Goal: Transaction & Acquisition: Book appointment/travel/reservation

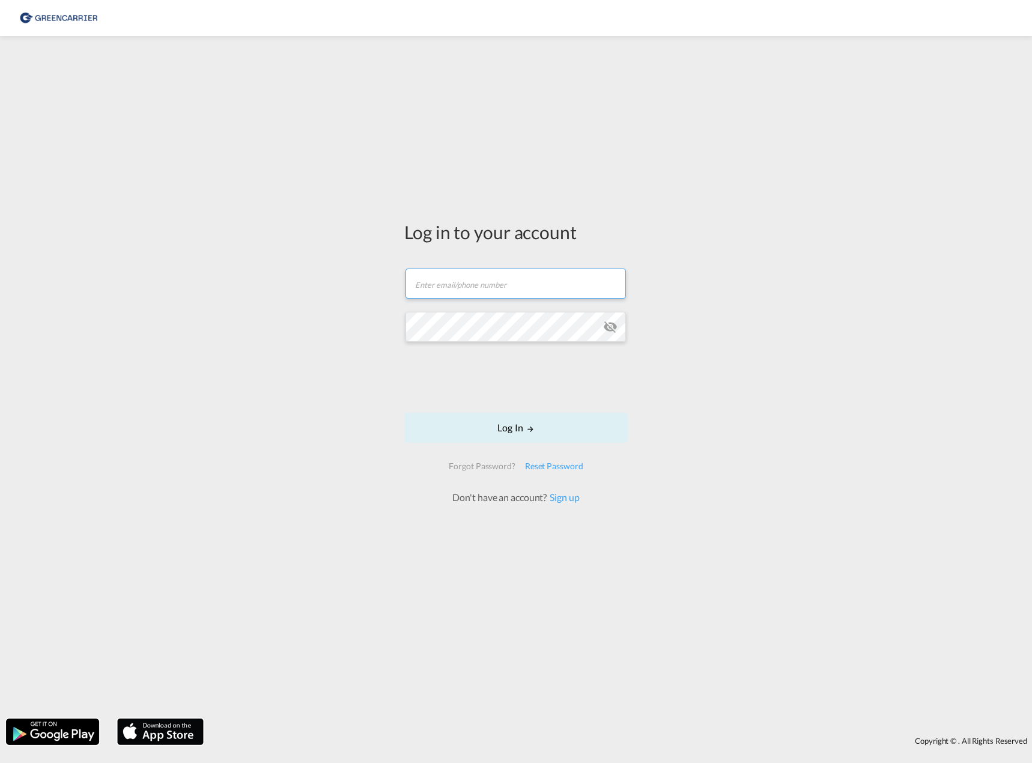
click at [512, 286] on input "text" at bounding box center [515, 283] width 220 height 30
type input "iqra.ghous.bibi@hecksher.com"
click at [501, 431] on button "Log In" at bounding box center [515, 428] width 223 height 30
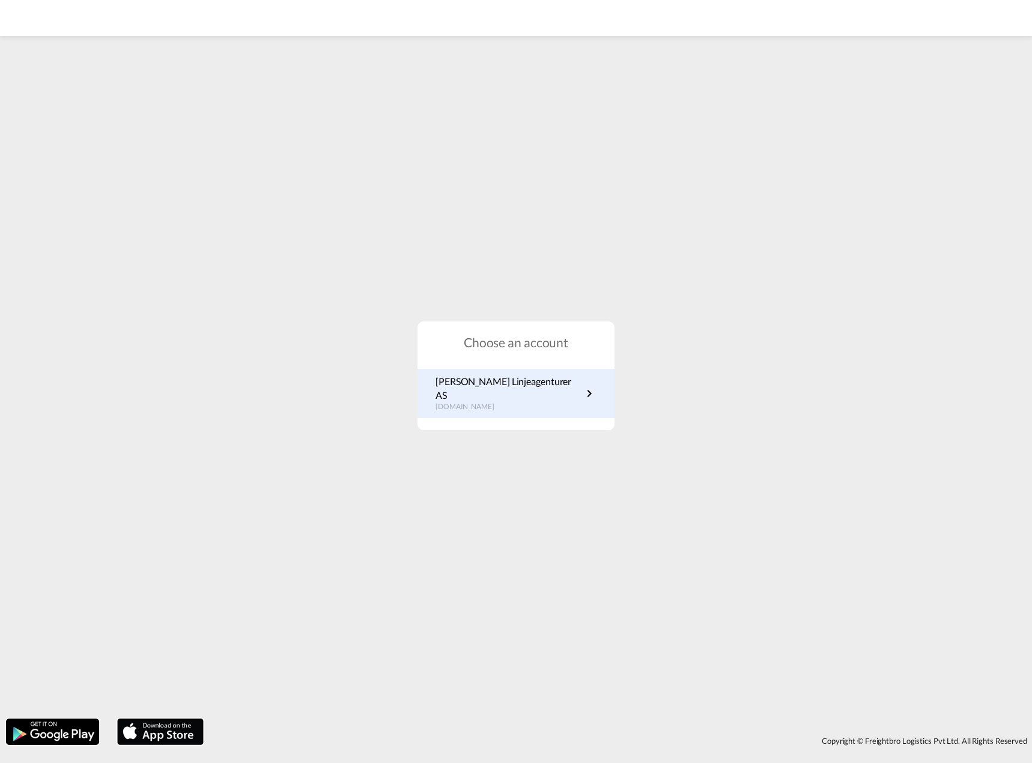
click at [539, 391] on p "[PERSON_NAME] Linjeagenturer AS" at bounding box center [508, 388] width 147 height 27
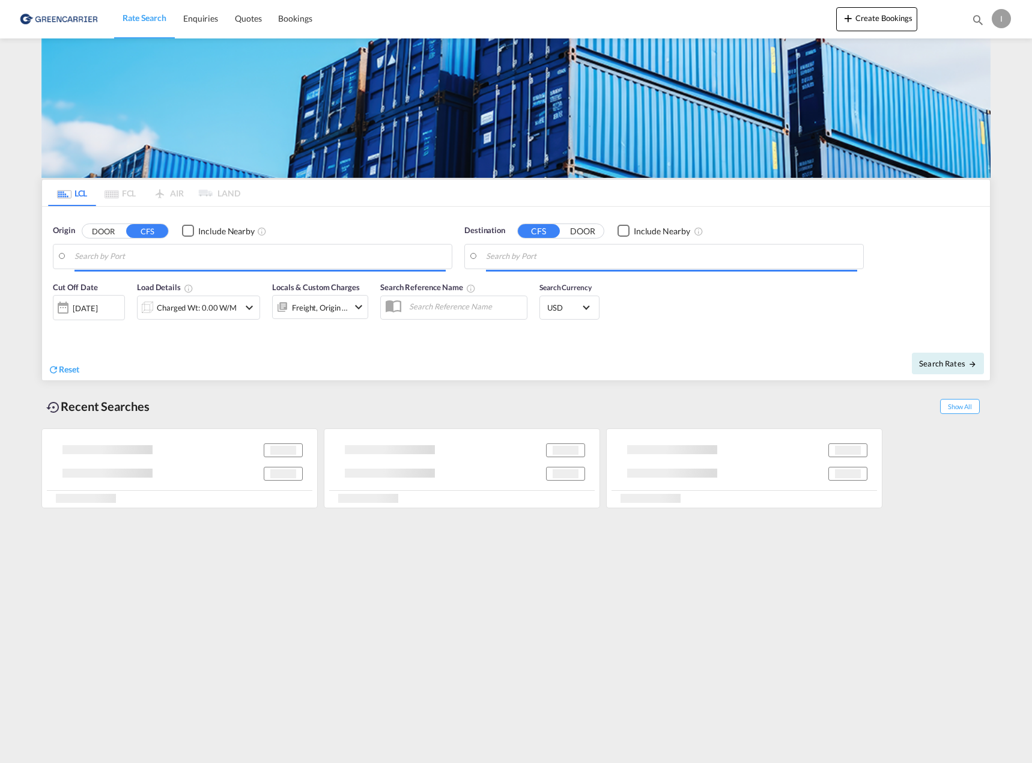
type input "[GEOGRAPHIC_DATA], NOOSL"
type input "Keelung (Chilung), TWKEL"
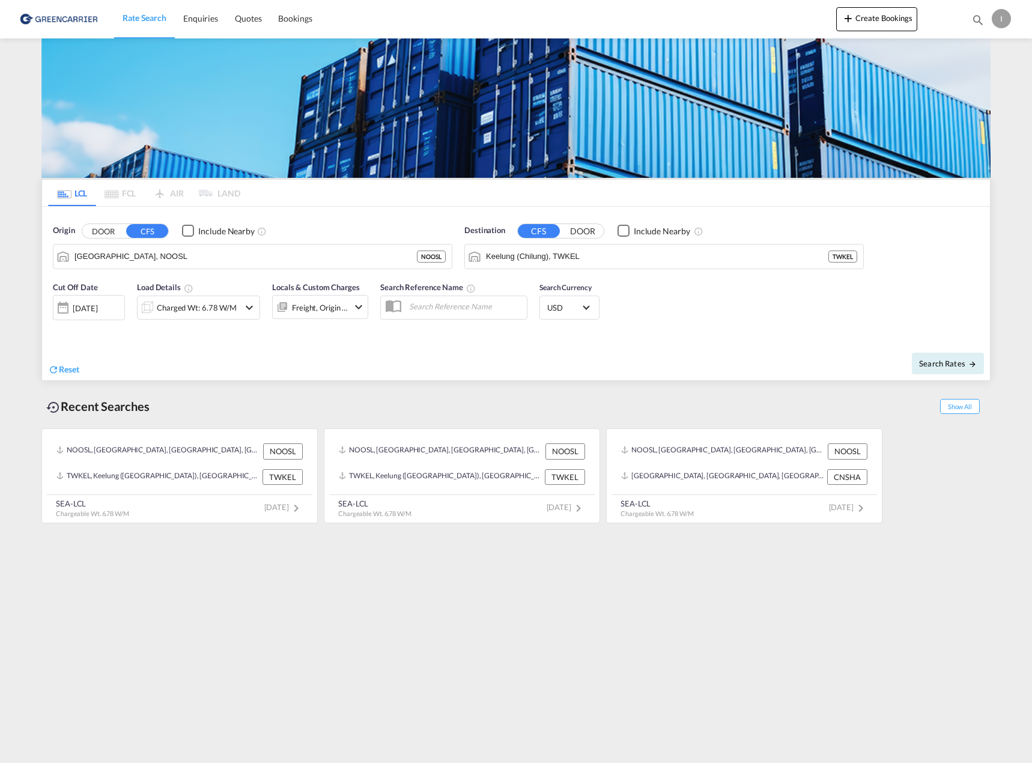
drag, startPoint x: 297, startPoint y: 20, endPoint x: 594, endPoint y: 7, distance: 297.0
click at [297, 20] on span "Bookings" at bounding box center [295, 18] width 34 height 10
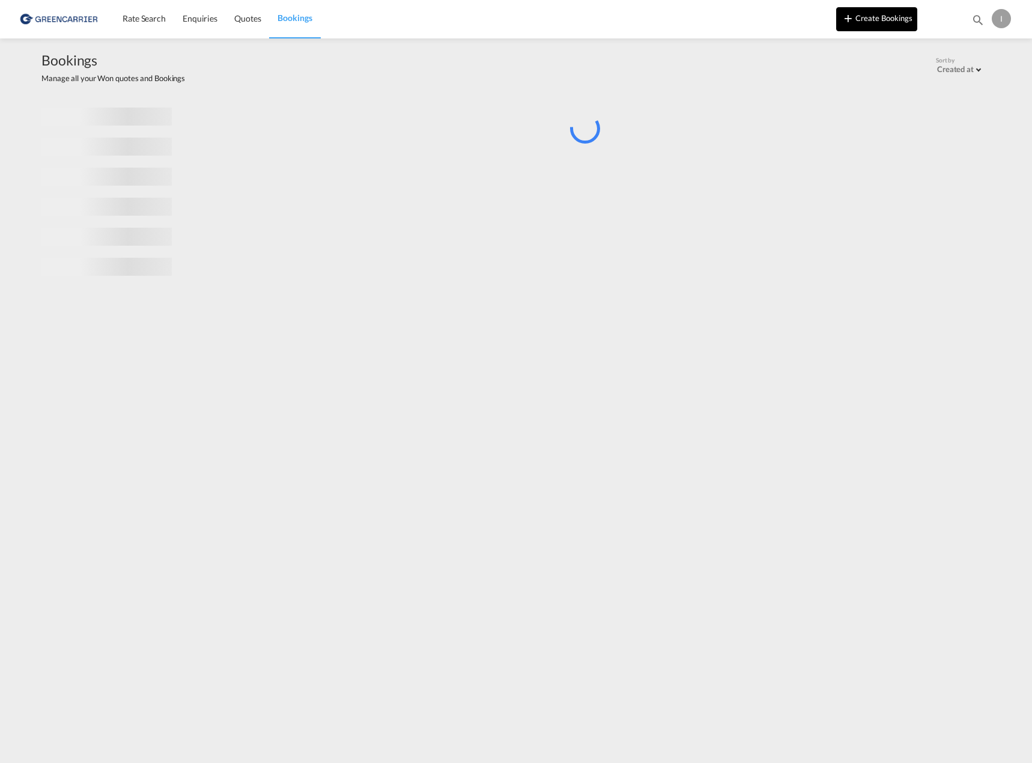
click at [885, 25] on button "Create Bookings" at bounding box center [876, 19] width 81 height 24
